Goal: Task Accomplishment & Management: Use online tool/utility

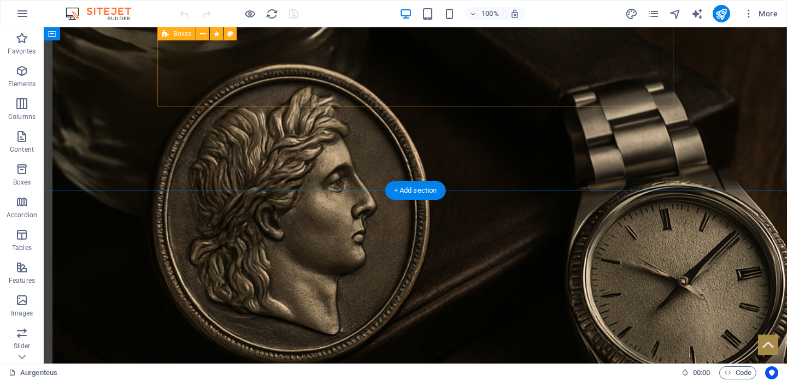
scroll to position [1126, 0]
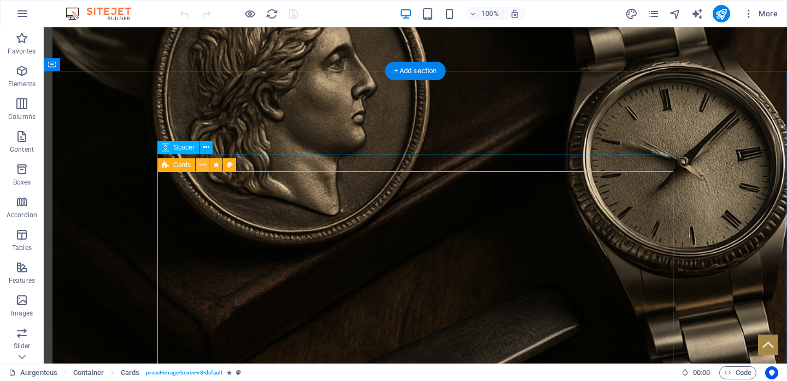
click at [200, 165] on icon at bounding box center [202, 164] width 6 height 11
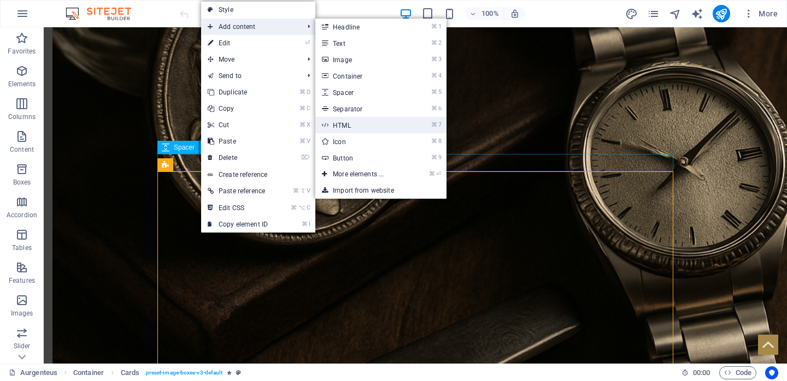
click at [367, 126] on link "⌘ 7 HTML" at bounding box center [360, 125] width 90 height 16
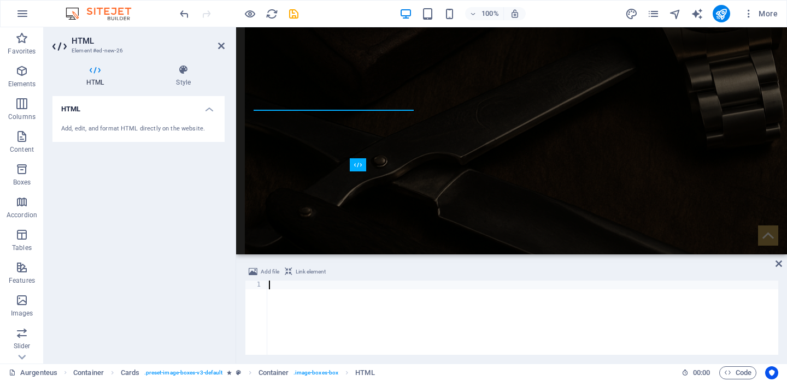
type textarea "</script>"
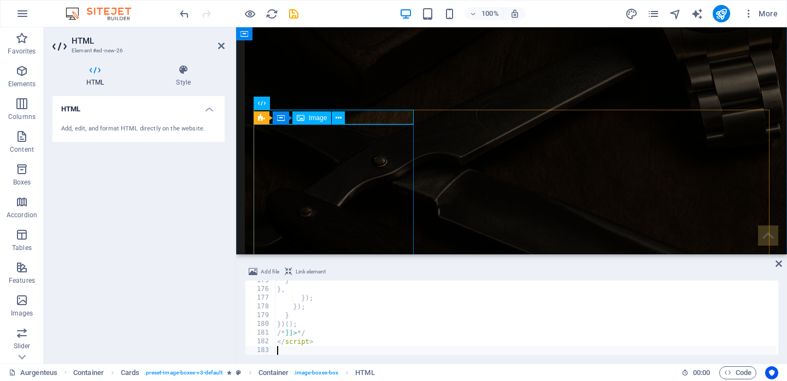
scroll to position [1525, 0]
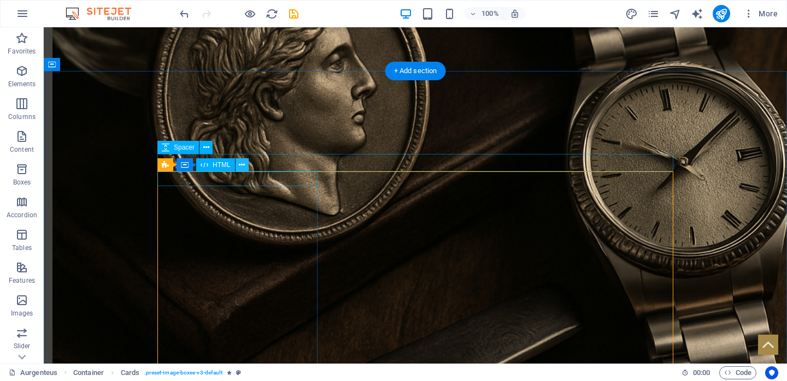
click at [244, 166] on icon at bounding box center [242, 164] width 6 height 11
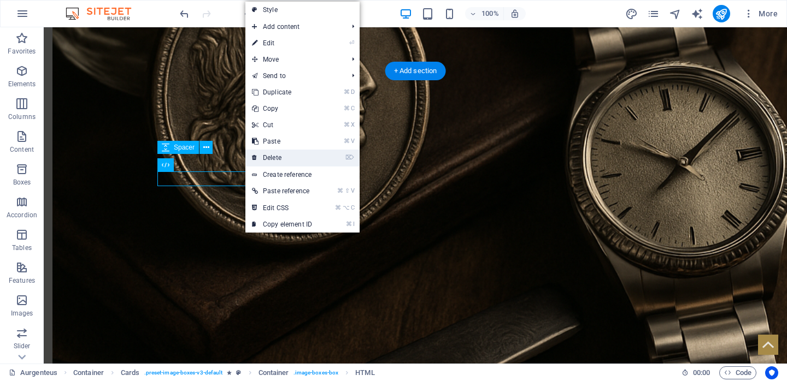
click at [276, 158] on link "⌦ Delete" at bounding box center [281, 158] width 73 height 16
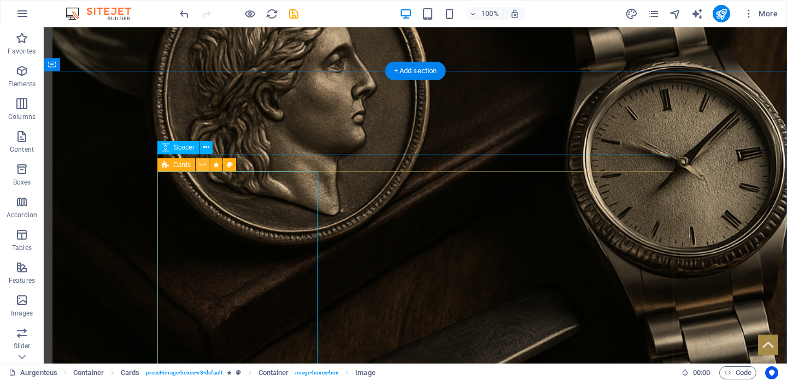
click at [202, 162] on icon at bounding box center [202, 164] width 6 height 11
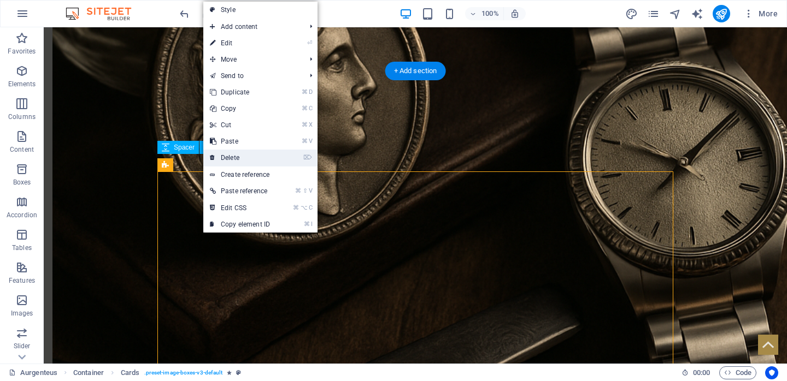
click at [228, 156] on link "⌦ Delete" at bounding box center [239, 158] width 73 height 16
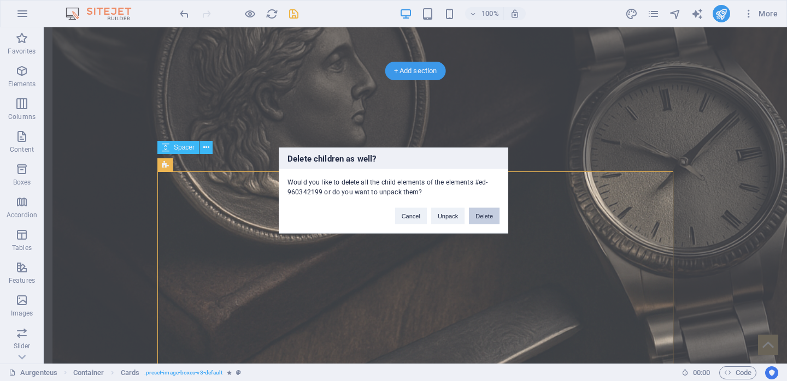
click at [484, 220] on button "Delete" at bounding box center [484, 216] width 31 height 16
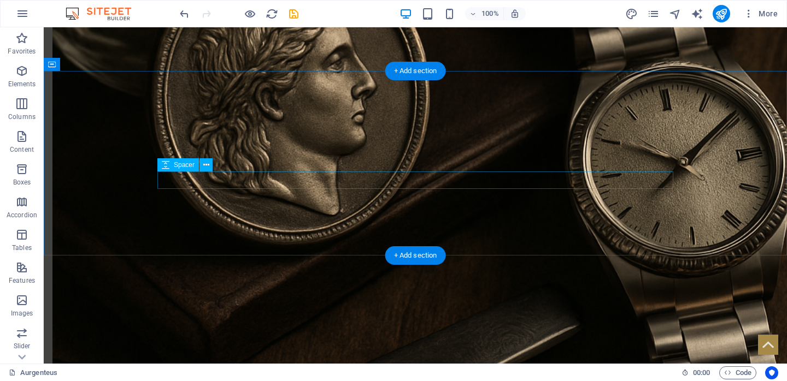
click at [203, 165] on icon at bounding box center [206, 164] width 6 height 11
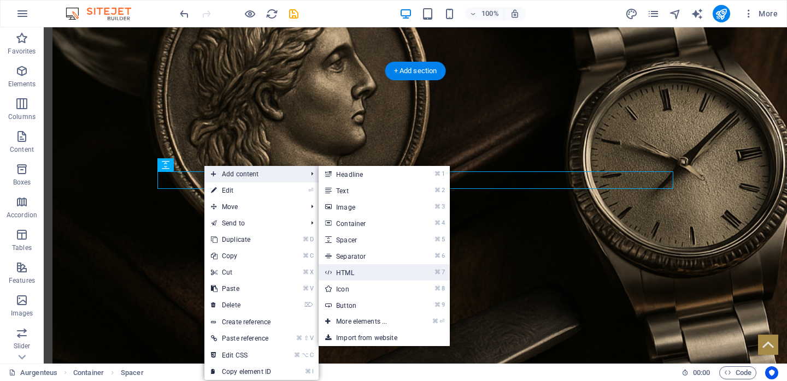
click at [380, 273] on link "⌘ 7 HTML" at bounding box center [363, 272] width 90 height 16
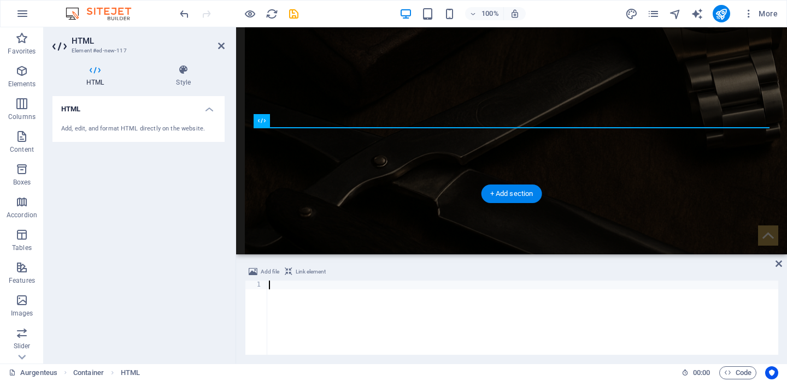
type textarea "</script>"
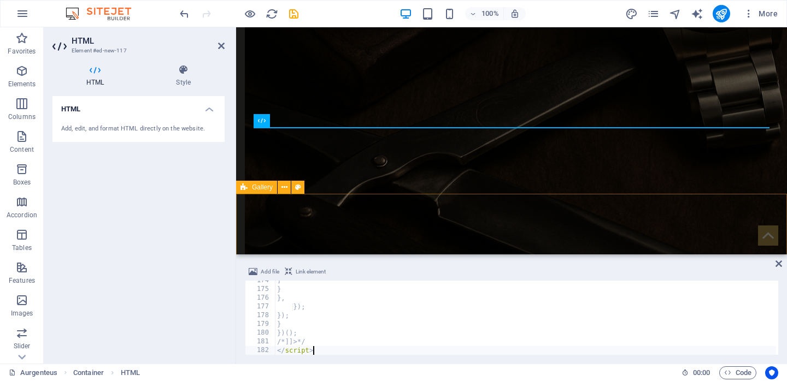
scroll to position [1516, 0]
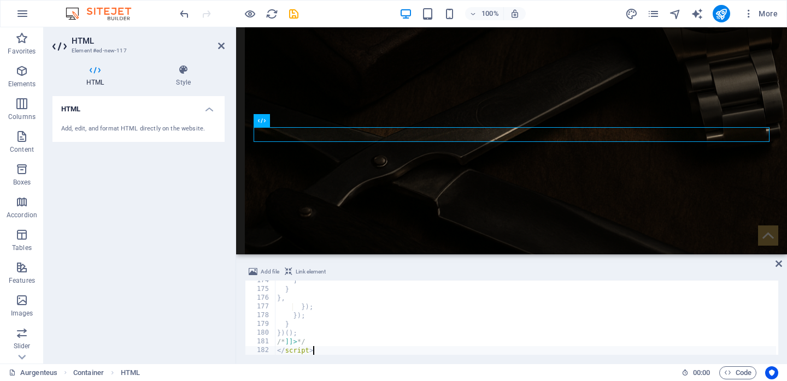
click at [324, 273] on span "Link element" at bounding box center [311, 271] width 30 height 13
